Goal: Check status: Check status

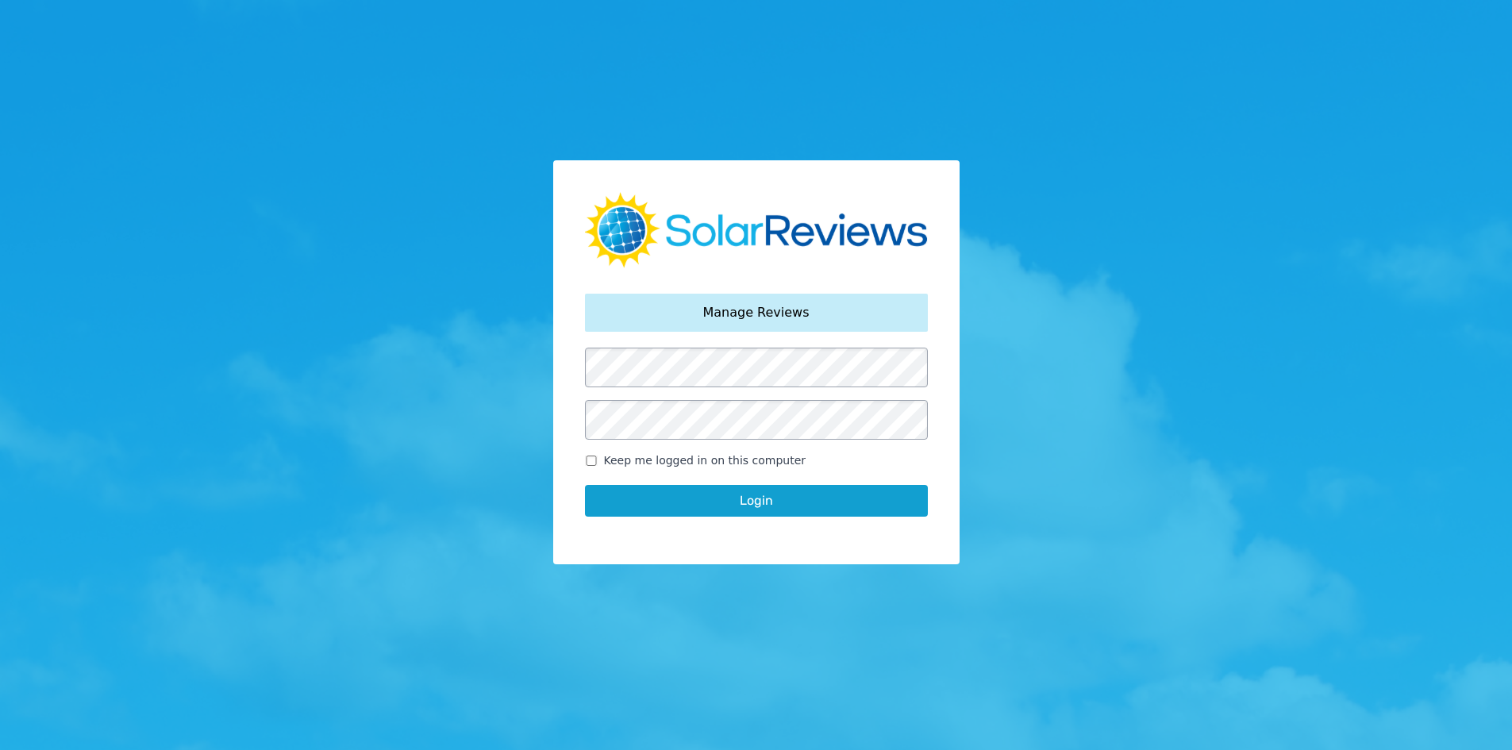
click at [626, 467] on span "Keep me logged in on this computer" at bounding box center [705, 460] width 202 height 17
click at [598, 466] on input "Keep me logged in on this computer" at bounding box center [591, 460] width 13 height 10
checkbox input "true"
click at [644, 509] on button "Login" at bounding box center [756, 501] width 343 height 32
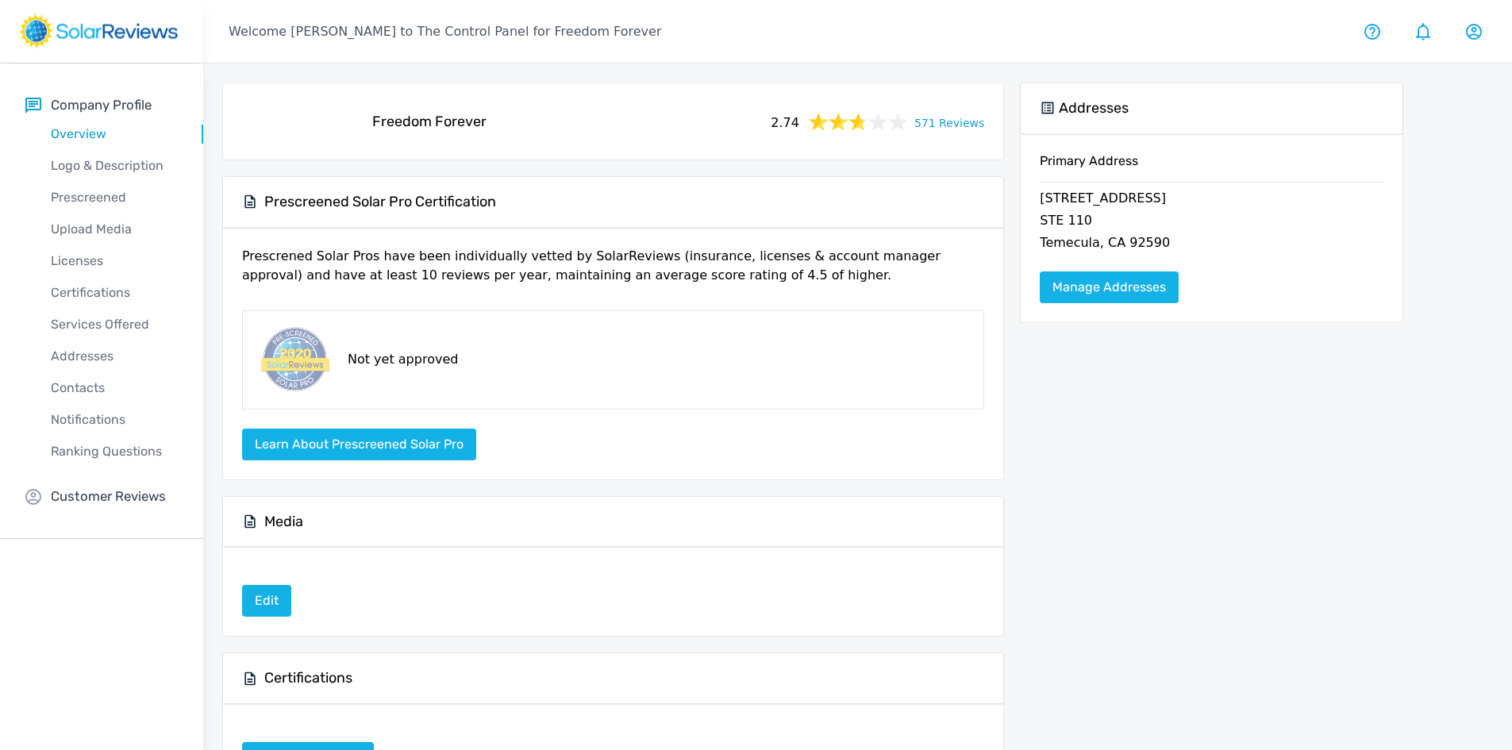
click at [936, 124] on link "571 Reviews" at bounding box center [949, 122] width 70 height 20
